Goal: Consume media (video, audio)

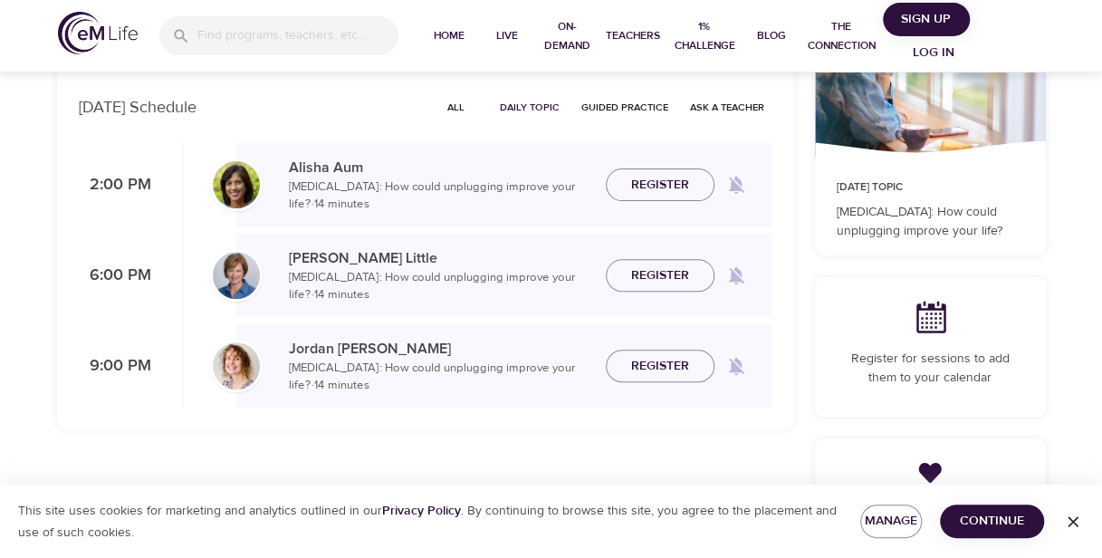
scroll to position [181, 0]
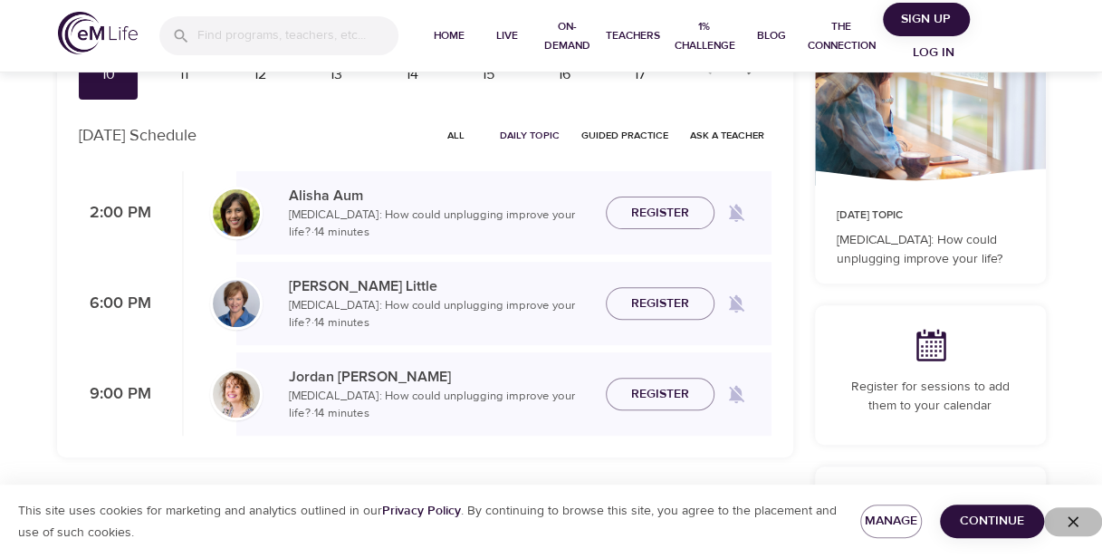
click at [1078, 516] on icon "button" at bounding box center [1073, 522] width 18 height 18
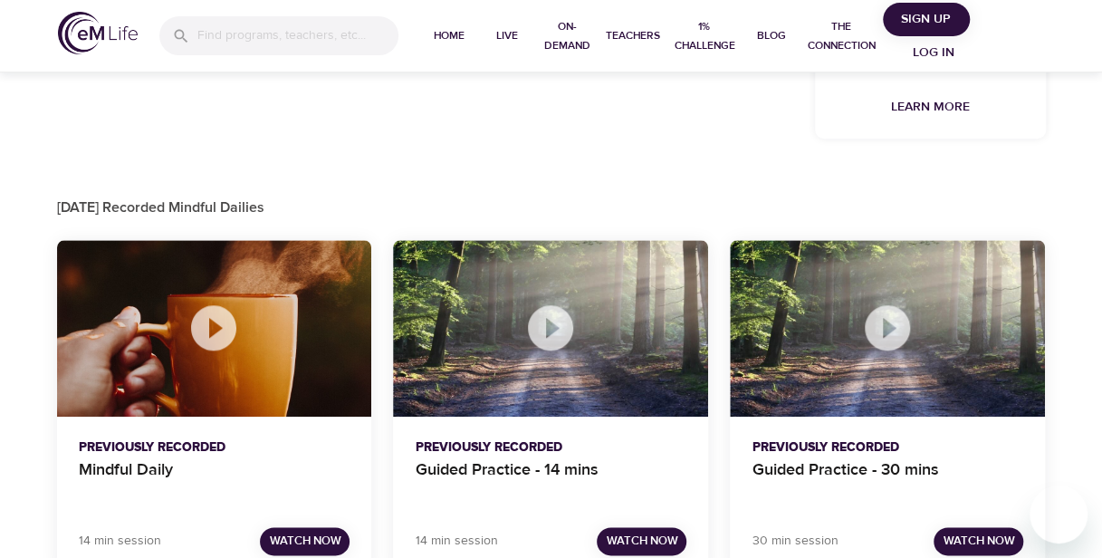
scroll to position [762, 0]
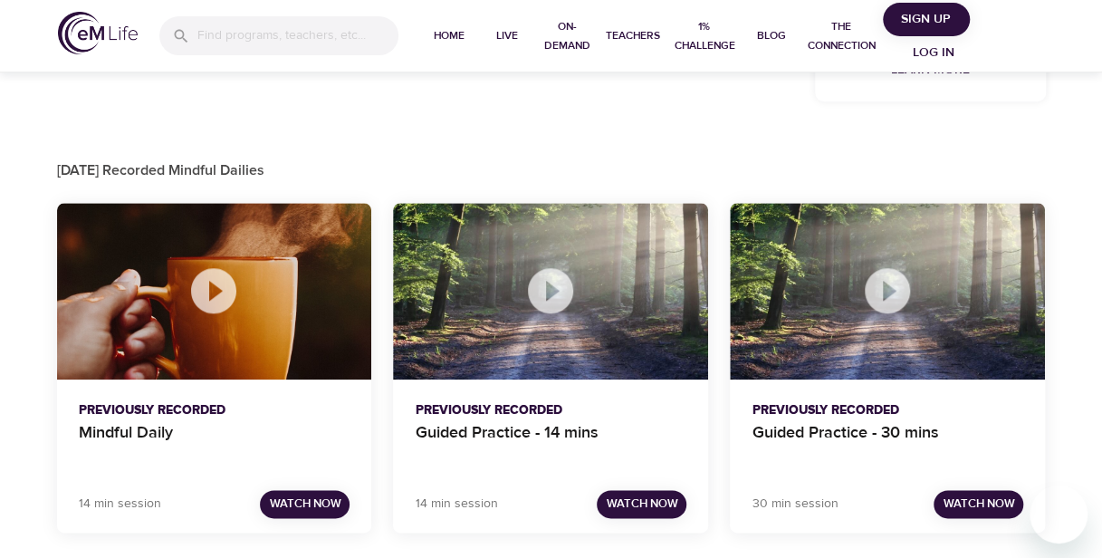
click at [552, 279] on icon at bounding box center [550, 290] width 45 height 45
click at [641, 503] on span "Watch Now" at bounding box center [642, 504] width 72 height 21
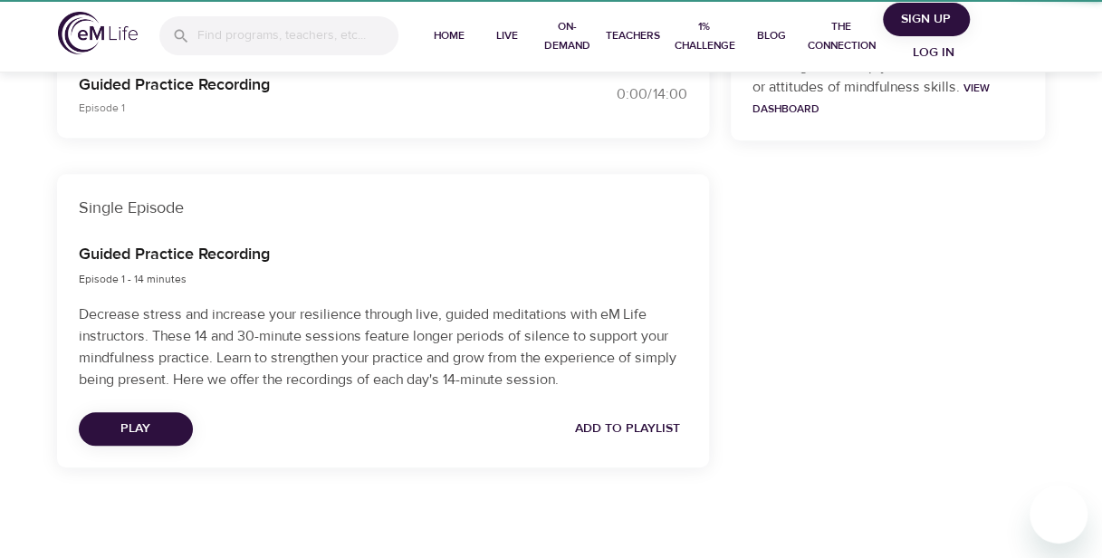
scroll to position [515, 0]
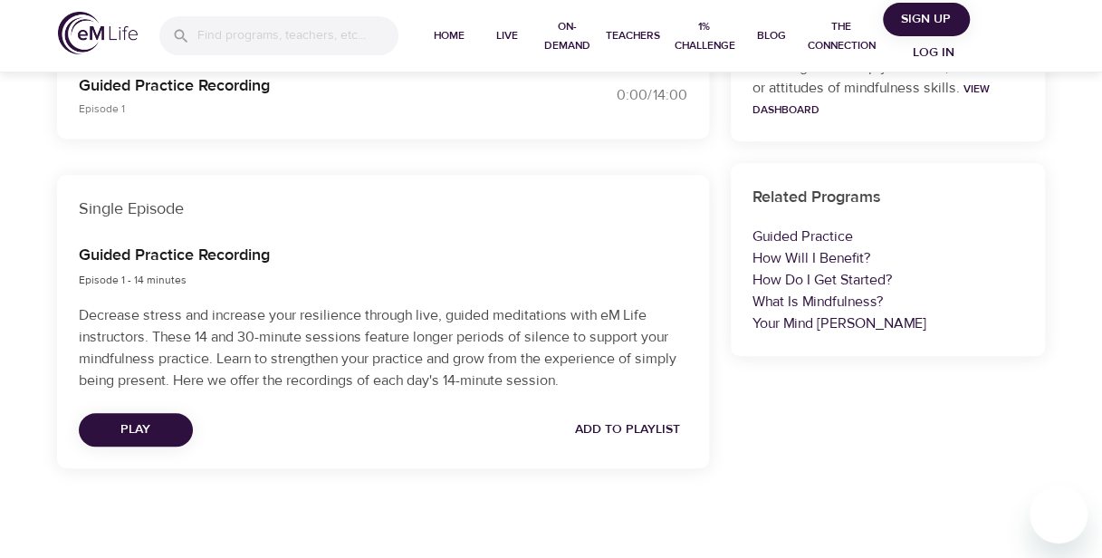
click at [160, 429] on span "Play" at bounding box center [135, 429] width 85 height 23
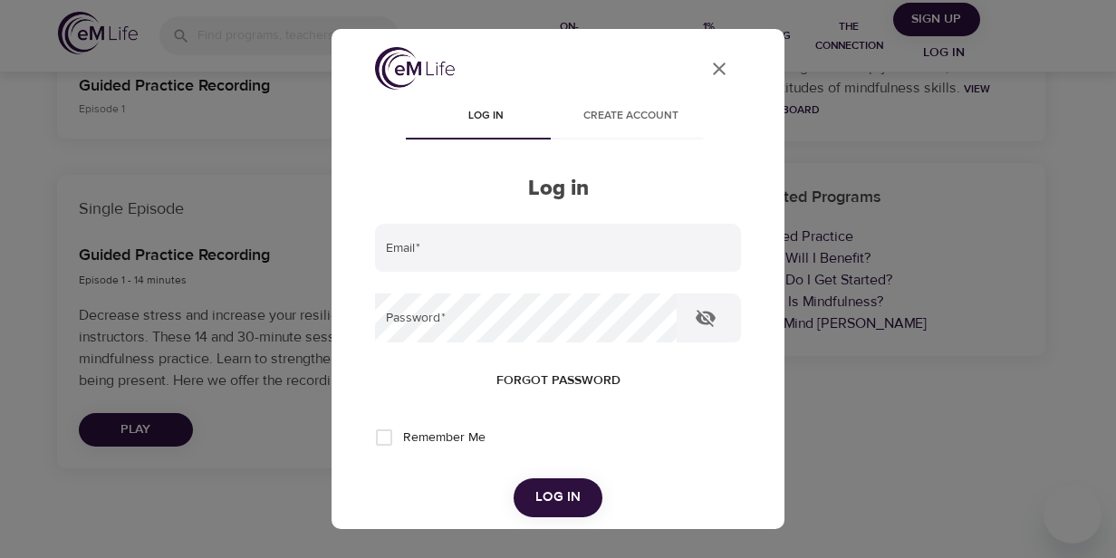
type input "[PERSON_NAME][EMAIL_ADDRESS][PERSON_NAME][DOMAIN_NAME]"
click at [566, 502] on span "Log in" at bounding box center [557, 497] width 45 height 24
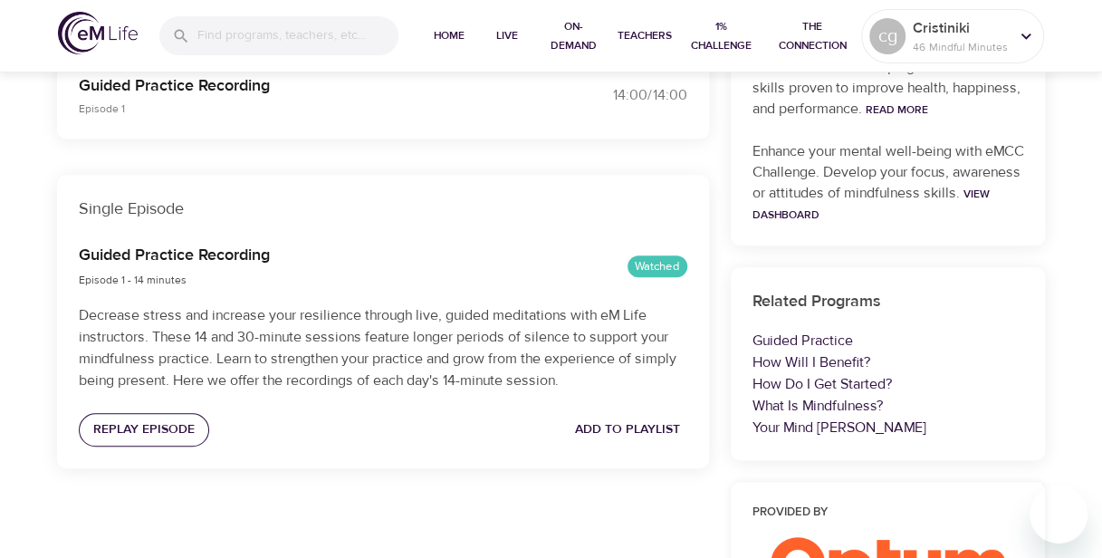
click at [131, 426] on span "Replay Episode" at bounding box center [143, 429] width 101 height 23
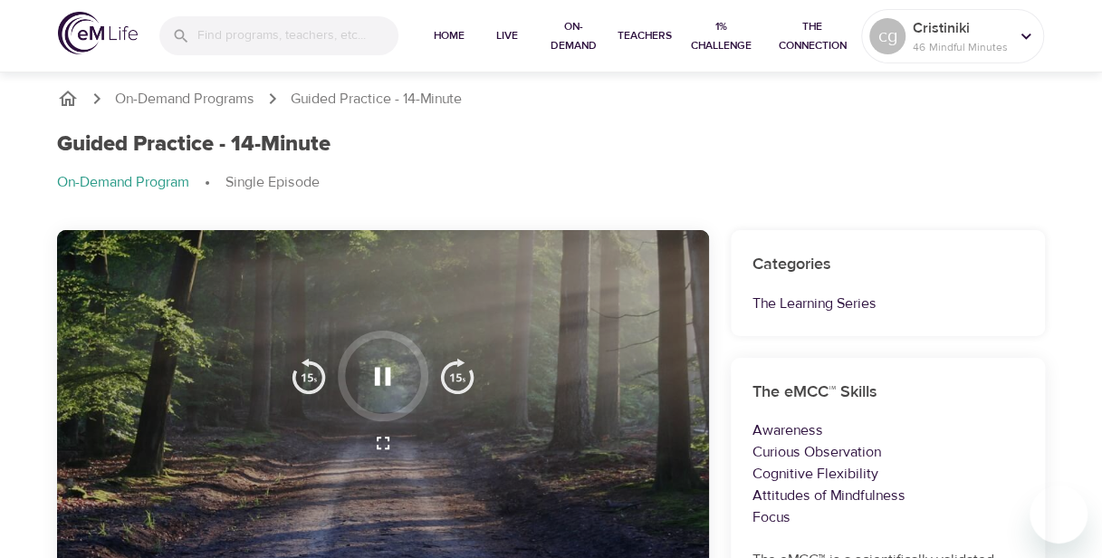
scroll to position [0, 0]
